Goal: Transaction & Acquisition: Download file/media

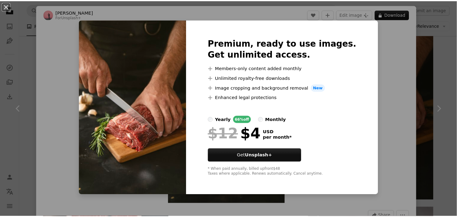
scroll to position [72, 0]
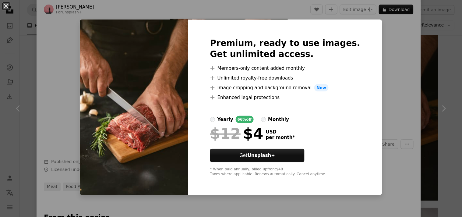
click at [382, 103] on div "An X shape Premium, ready to use images. Get unlimited access. A plus sign Memb…" at bounding box center [231, 108] width 462 height 217
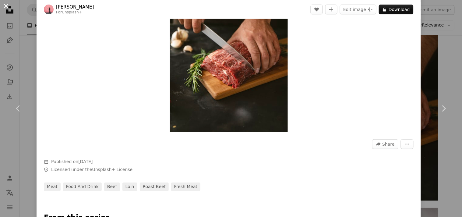
click at [7, 6] on button "An X shape" at bounding box center [5, 5] width 7 height 7
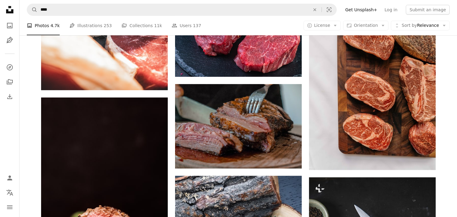
scroll to position [482, 0]
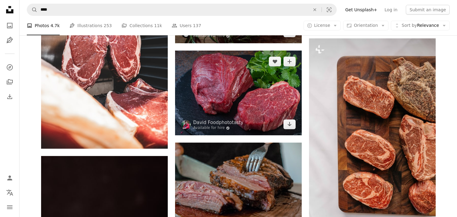
click at [224, 105] on img at bounding box center [238, 93] width 127 height 85
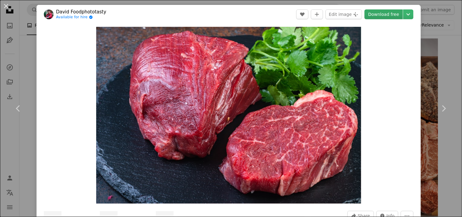
click at [388, 13] on link "Download free" at bounding box center [383, 14] width 38 height 10
